Goal: Task Accomplishment & Management: Complete application form

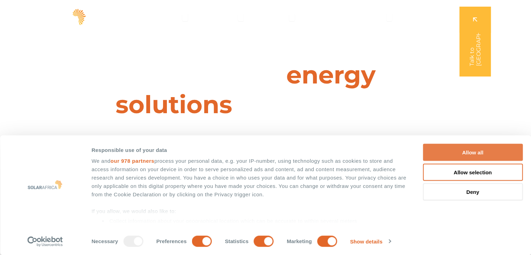
click at [480, 150] on button "Allow all" at bounding box center [473, 152] width 100 height 17
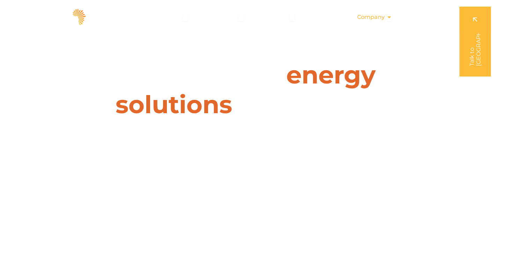
click at [379, 18] on span "Company" at bounding box center [371, 17] width 28 height 8
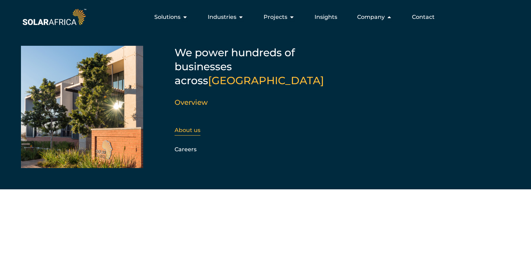
click at [187, 127] on link "About us" at bounding box center [188, 130] width 26 height 7
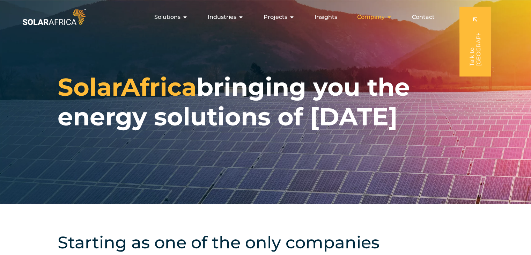
click at [370, 17] on span "Company" at bounding box center [371, 17] width 28 height 8
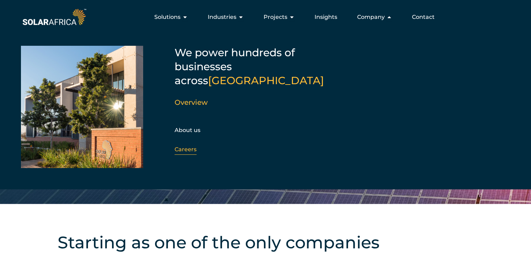
click at [192, 146] on link "Careers" at bounding box center [186, 149] width 22 height 7
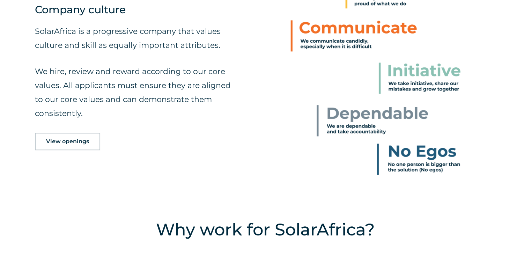
scroll to position [349, 0]
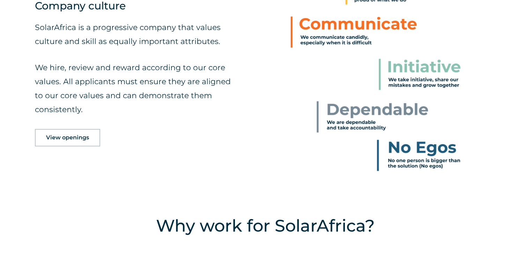
click at [68, 140] on span "View openings" at bounding box center [67, 138] width 43 height 6
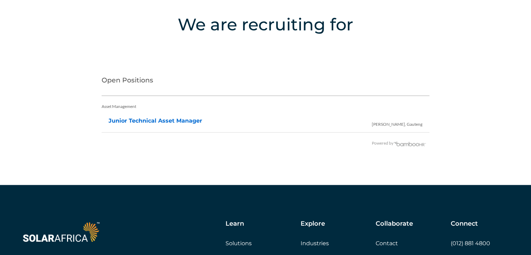
scroll to position [1392, 0]
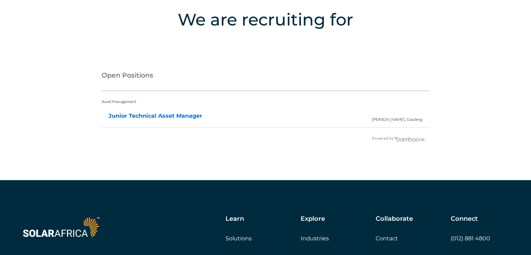
click at [165, 111] on li "Junior Technical Asset Manager Irene, Gauteng" at bounding box center [266, 116] width 314 height 14
click at [167, 118] on link "Junior Technical Asset Manager" at bounding box center [156, 115] width 94 height 7
